Goal: Task Accomplishment & Management: Manage account settings

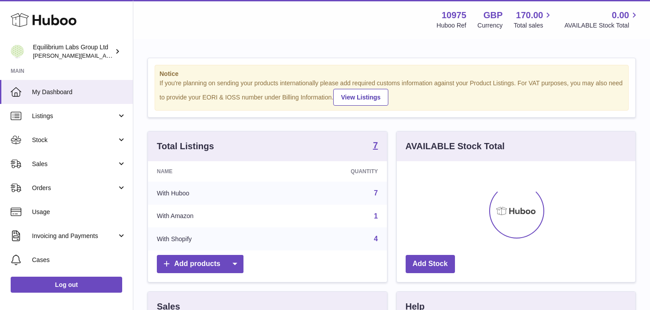
scroll to position [139, 239]
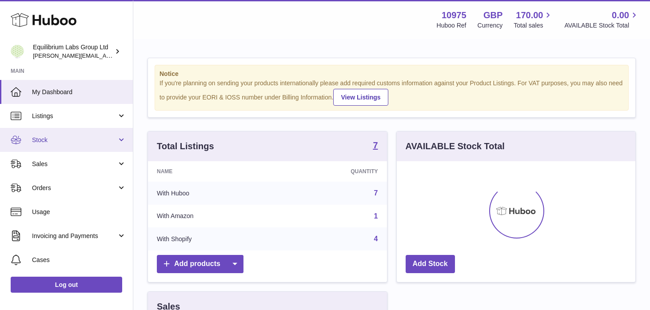
click at [104, 144] on link "Stock" at bounding box center [66, 140] width 133 height 24
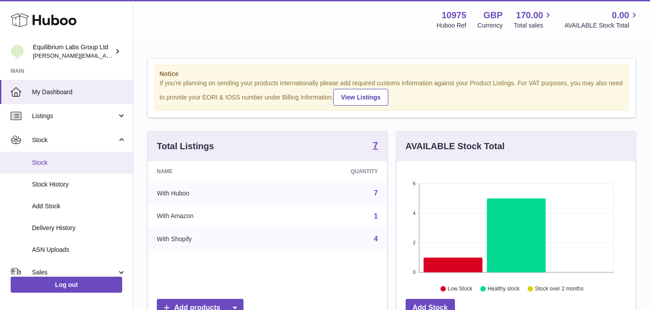
click at [86, 167] on link "Stock" at bounding box center [66, 163] width 133 height 22
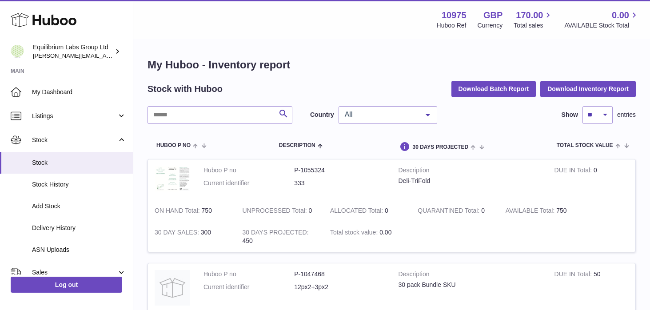
click at [394, 115] on span "All" at bounding box center [381, 114] width 76 height 9
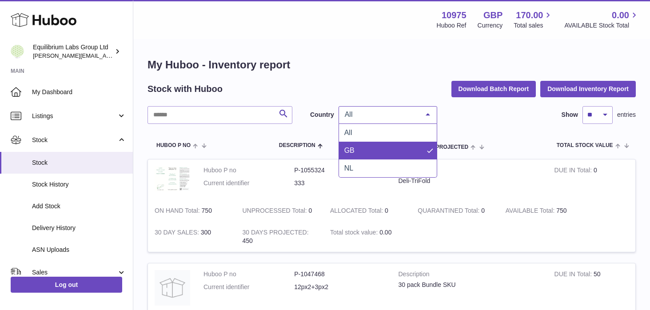
click at [372, 148] on span "GB" at bounding box center [388, 151] width 98 height 18
